Goal: Task Accomplishment & Management: Complete application form

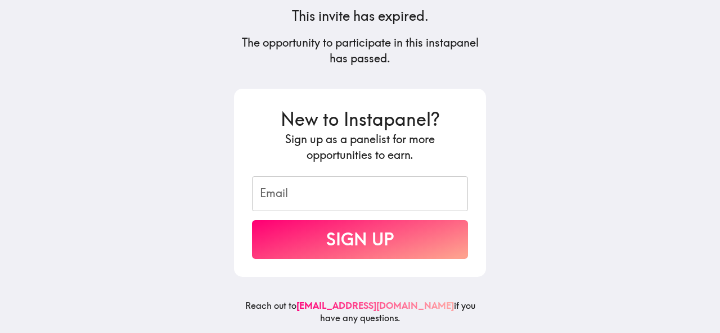
scroll to position [150, 0]
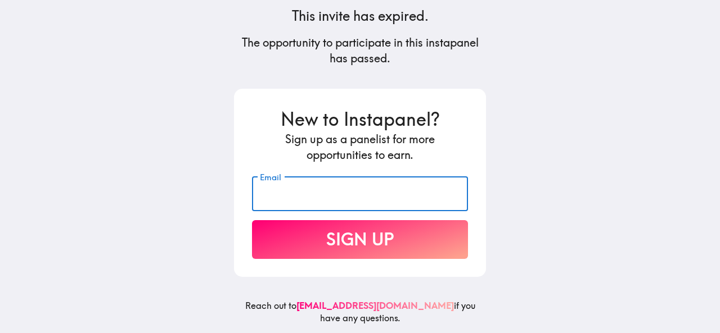
click at [310, 179] on input "Email" at bounding box center [360, 194] width 216 height 35
click at [548, 148] on main "This invite has expired. The opportunity to participate in this instapanel has …" at bounding box center [360, 166] width 720 height 333
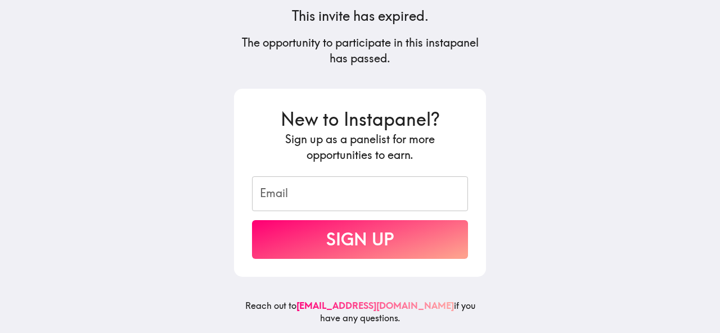
click at [354, 192] on input "Email" at bounding box center [360, 194] width 216 height 35
click at [541, 157] on main "This invite has expired. The opportunity to participate in this instapanel has …" at bounding box center [360, 166] width 720 height 333
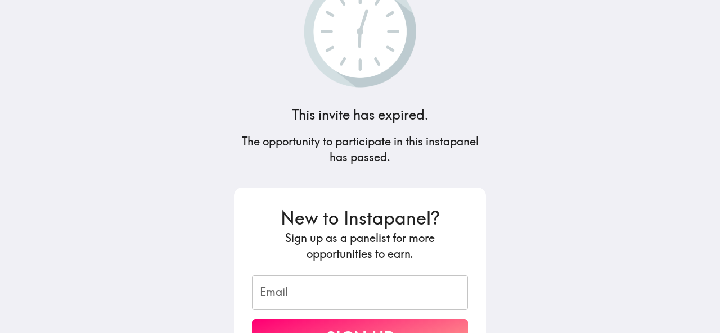
scroll to position [0, 0]
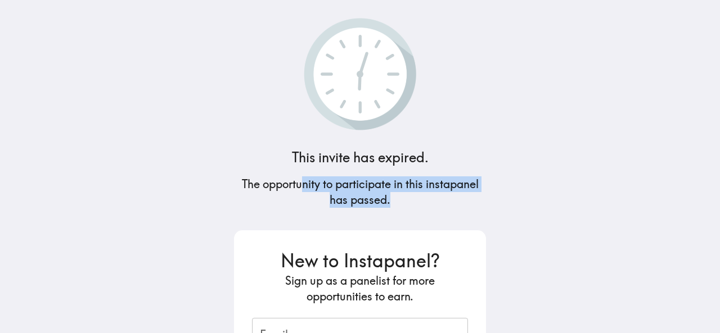
drag, startPoint x: 409, startPoint y: 191, endPoint x: 489, endPoint y: 195, distance: 79.4
click at [489, 195] on div "This invite has expired. The opportunity to participate in this instapanel has …" at bounding box center [360, 166] width 270 height 333
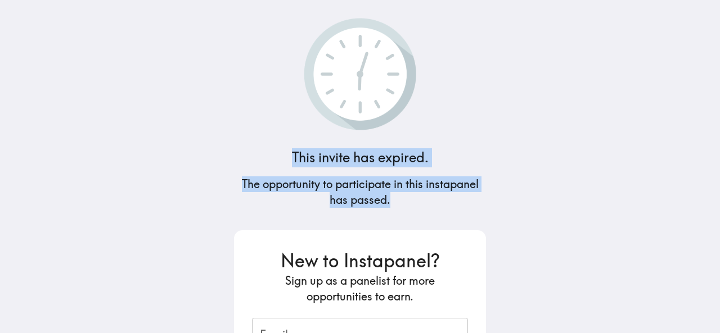
drag, startPoint x: 386, startPoint y: 203, endPoint x: 267, endPoint y: 154, distance: 128.5
click at [267, 154] on div "This invite has expired. The opportunity to participate in this instapanel has …" at bounding box center [360, 166] width 270 height 333
click at [482, 171] on div "This invite has expired. The opportunity to participate in this instapanel has …" at bounding box center [360, 166] width 270 height 333
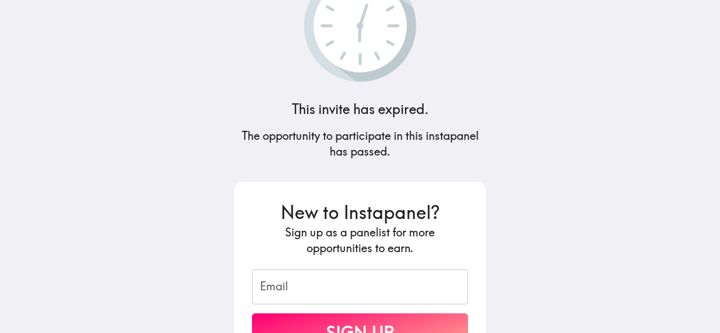
scroll to position [112, 0]
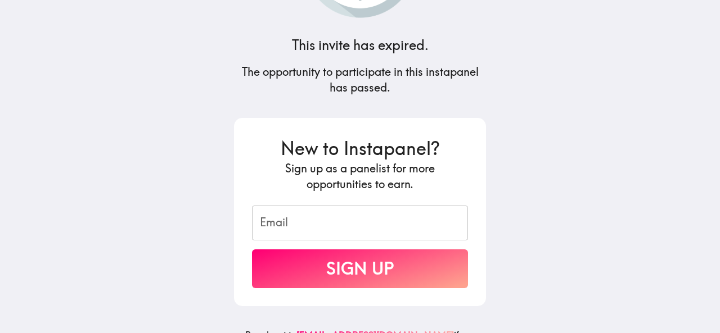
click at [365, 92] on h5 "The opportunity to participate in this instapanel has passed." at bounding box center [360, 79] width 252 height 31
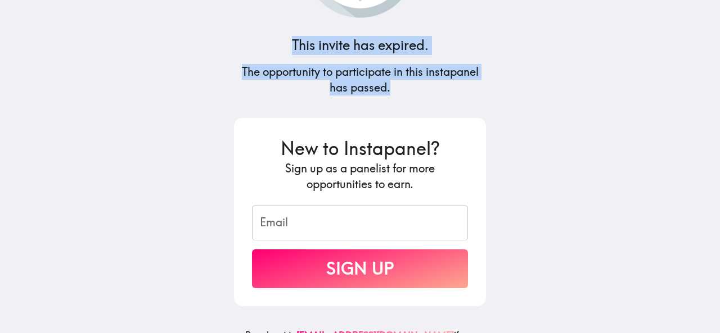
drag, startPoint x: 283, startPoint y: 47, endPoint x: 428, endPoint y: 92, distance: 151.7
click at [428, 92] on div "This invite has expired. The opportunity to participate in this instapanel has …" at bounding box center [360, 54] width 270 height 333
click at [428, 92] on h5 "The opportunity to participate in this instapanel has passed." at bounding box center [360, 79] width 252 height 31
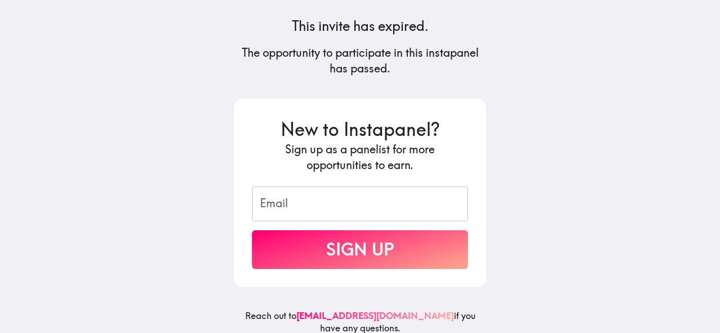
scroll to position [150, 0]
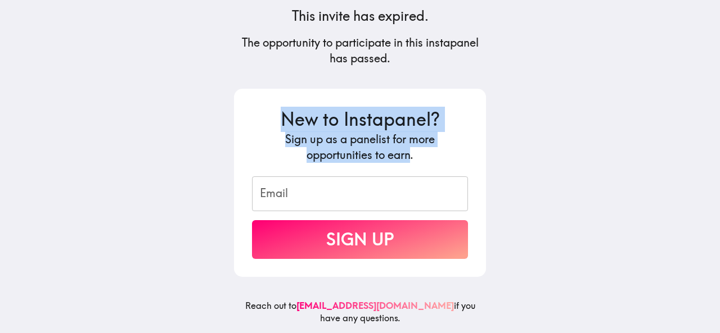
drag, startPoint x: 281, startPoint y: 110, endPoint x: 407, endPoint y: 145, distance: 130.7
click at [407, 145] on form "New to Instapanel? Sign up as a panelist for more opportunities to earn. Email …" at bounding box center [360, 183] width 216 height 152
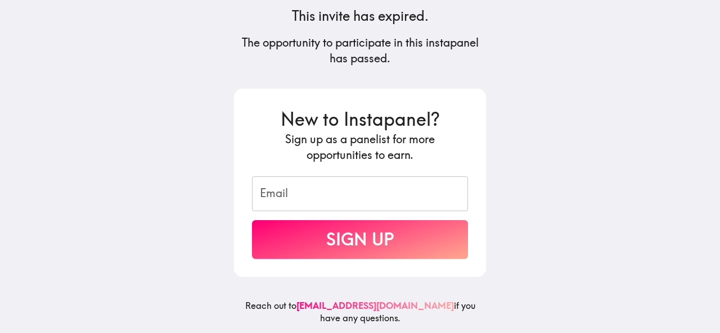
click at [410, 145] on h5 "Sign up as a panelist for more opportunities to earn." at bounding box center [360, 147] width 216 height 31
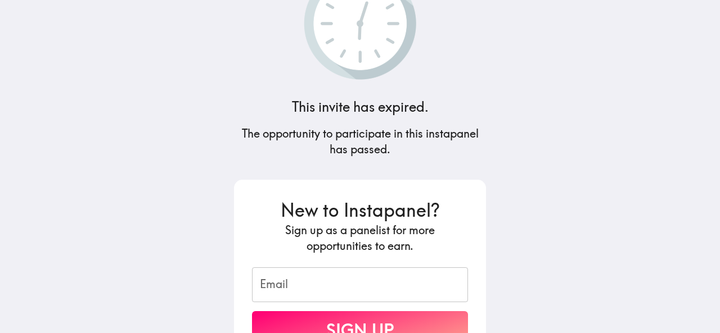
scroll to position [0, 0]
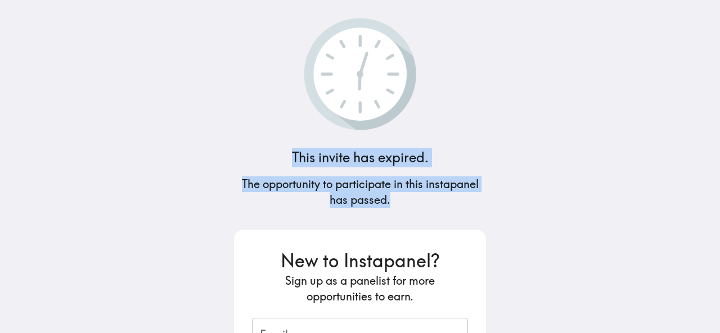
drag, startPoint x: 358, startPoint y: 171, endPoint x: 444, endPoint y: 197, distance: 90.2
click at [444, 197] on div "This invite has expired. The opportunity to participate in this instapanel has …" at bounding box center [360, 166] width 270 height 333
click at [444, 197] on h5 "The opportunity to participate in this instapanel has passed." at bounding box center [360, 192] width 252 height 31
